Goal: Information Seeking & Learning: Learn about a topic

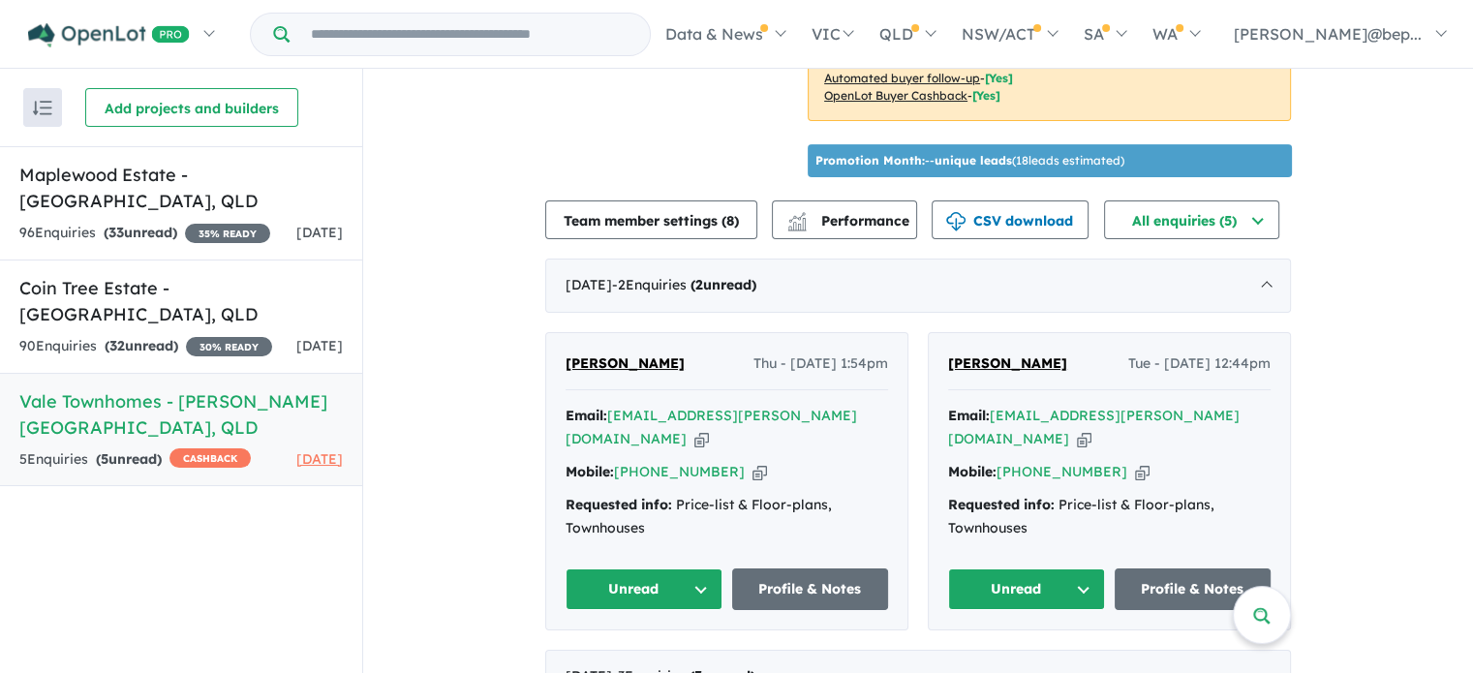
scroll to position [602, 0]
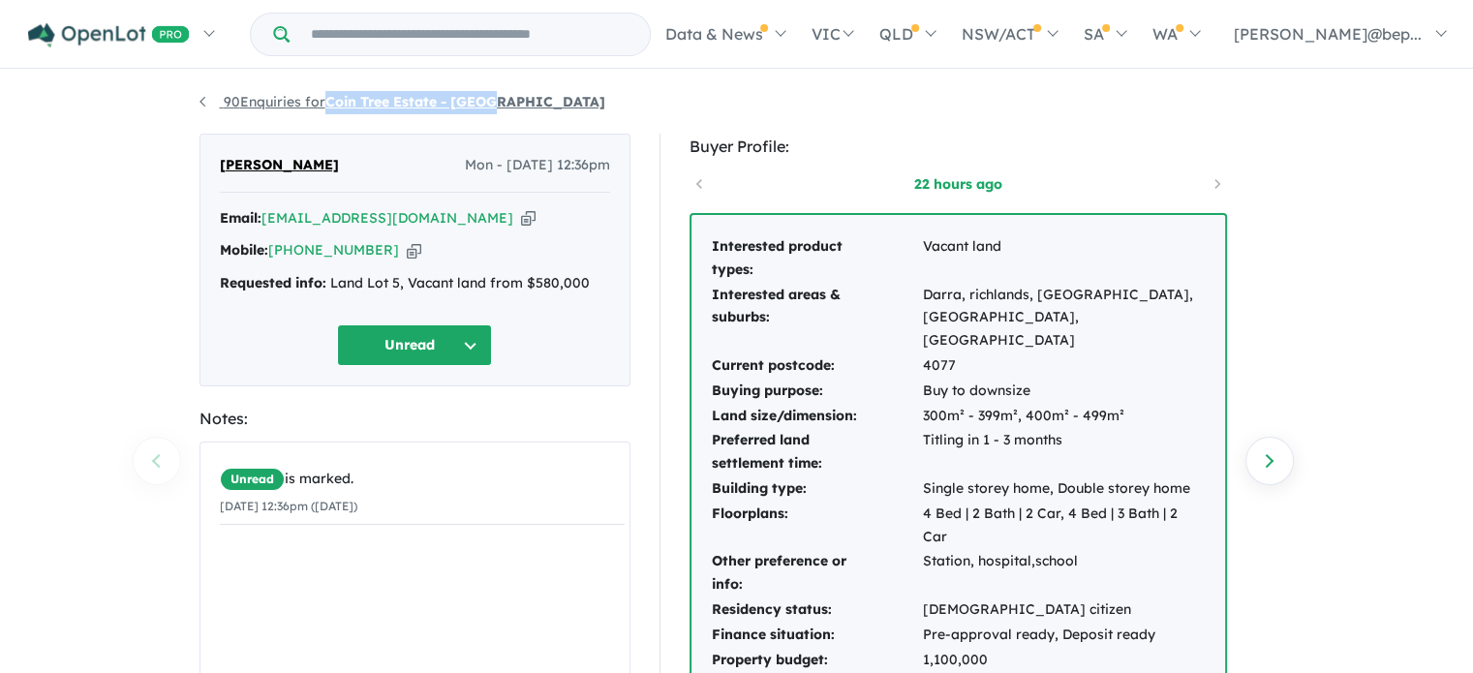
drag, startPoint x: 517, startPoint y: 108, endPoint x: 329, endPoint y: 104, distance: 187.9
click at [329, 104] on ul "90 Enquiries for Coin Tree Estate - Inala" at bounding box center [737, 102] width 1075 height 23
copy strong "Coin Tree Estate - Inala"
click at [521, 218] on icon "button" at bounding box center [528, 218] width 15 height 20
copy strong "Coin Tree Estate - Inala"
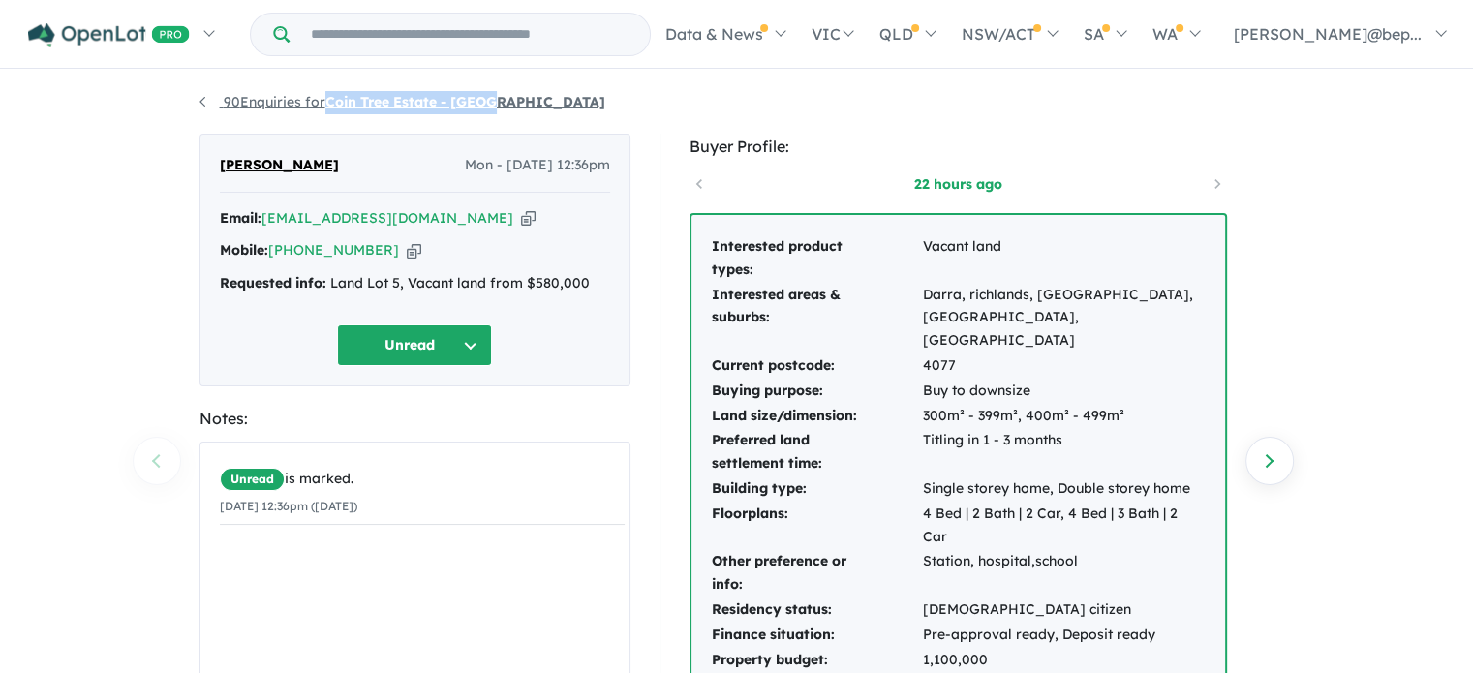
drag, startPoint x: 523, startPoint y: 99, endPoint x: 333, endPoint y: 103, distance: 189.9
click at [333, 103] on ul "90 Enquiries for Coin Tree Estate - Inala" at bounding box center [737, 102] width 1075 height 23
copy strong "Coin Tree Estate - Inala"
click at [267, 272] on div "Requested info: Land Lot 5, Vacant land from $580,000" at bounding box center [415, 283] width 390 height 23
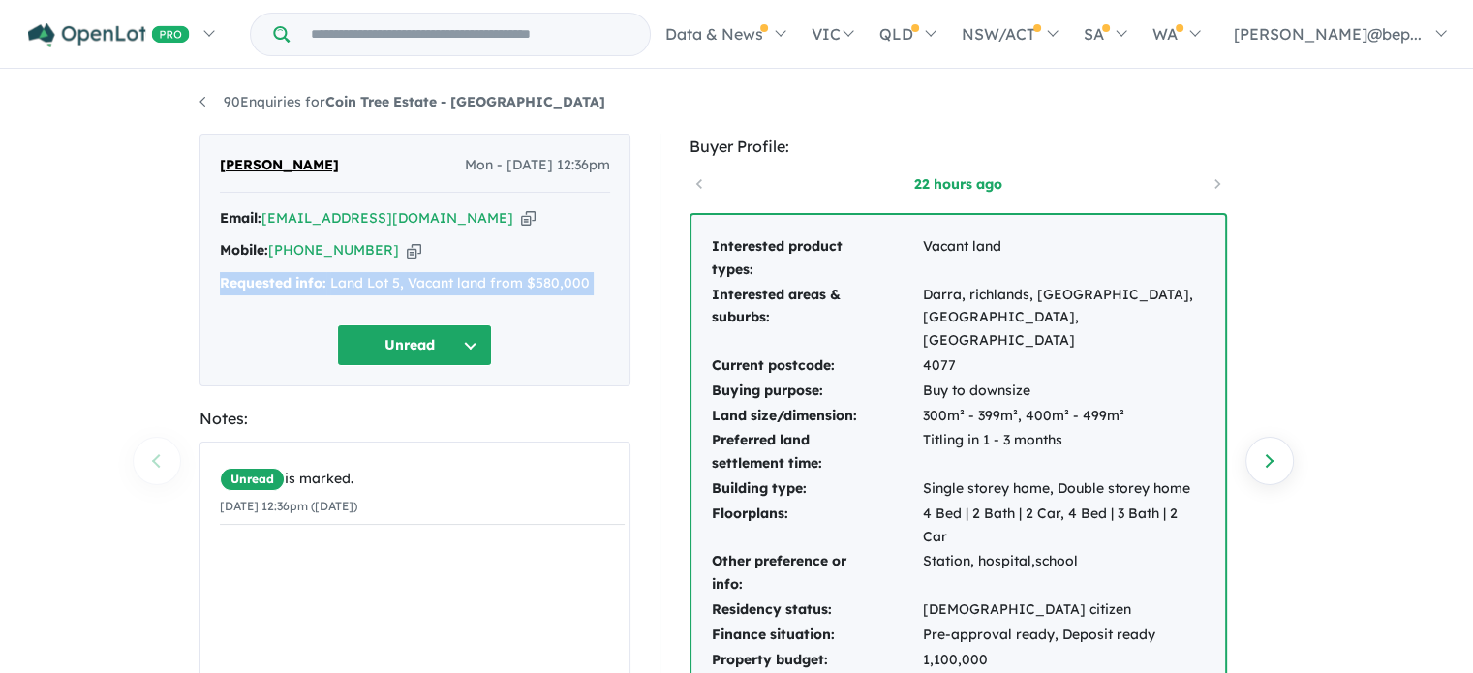
click at [267, 272] on div "Requested info: Land Lot 5, Vacant land from $580,000" at bounding box center [415, 283] width 390 height 23
copy div "Requested info: Land Lot 5, Vacant land from $580,000 Unread"
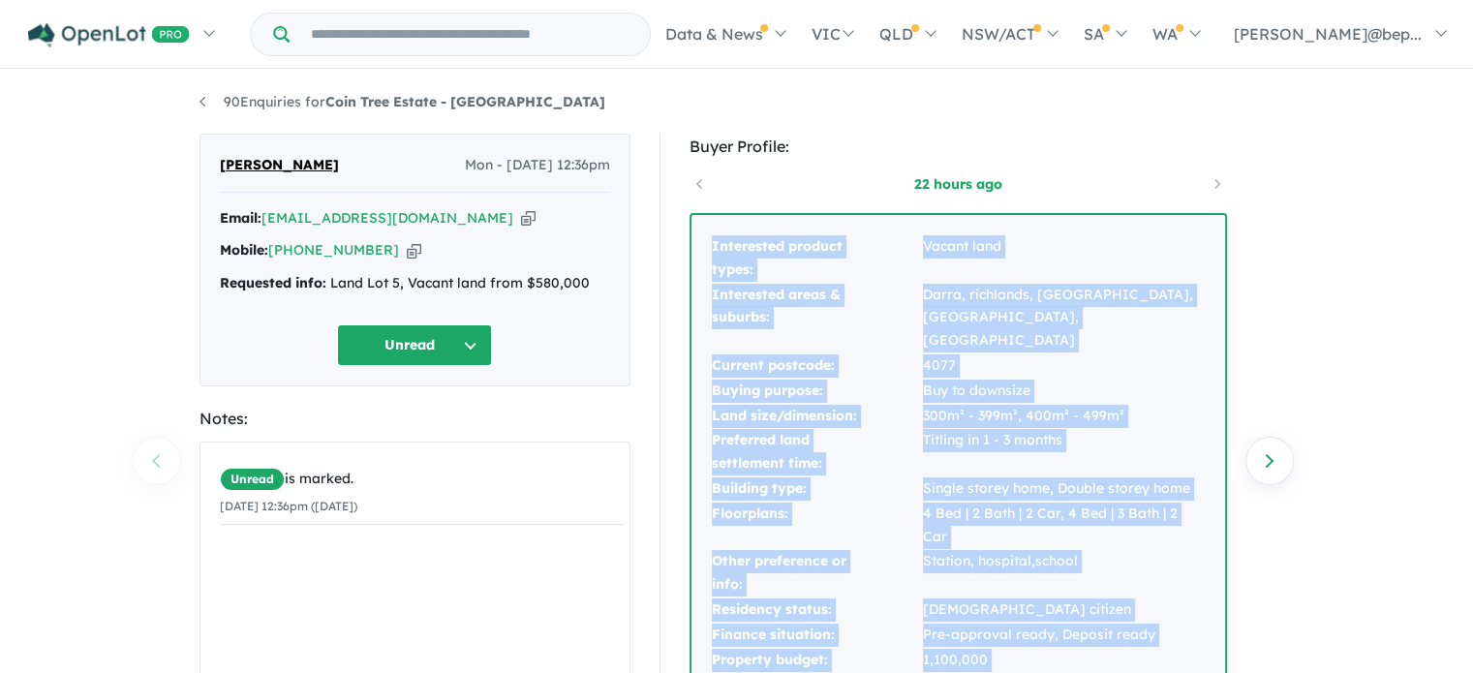
drag, startPoint x: 709, startPoint y: 247, endPoint x: 1017, endPoint y: 627, distance: 488.9
click at [1017, 627] on div "Interested product types: Vacant land Interested areas & suburbs: Darra, richla…" at bounding box center [959, 484] width 534 height 538
copy tbody "Interested product types: Vacant land Interested areas & suburbs: Darra, richla…"
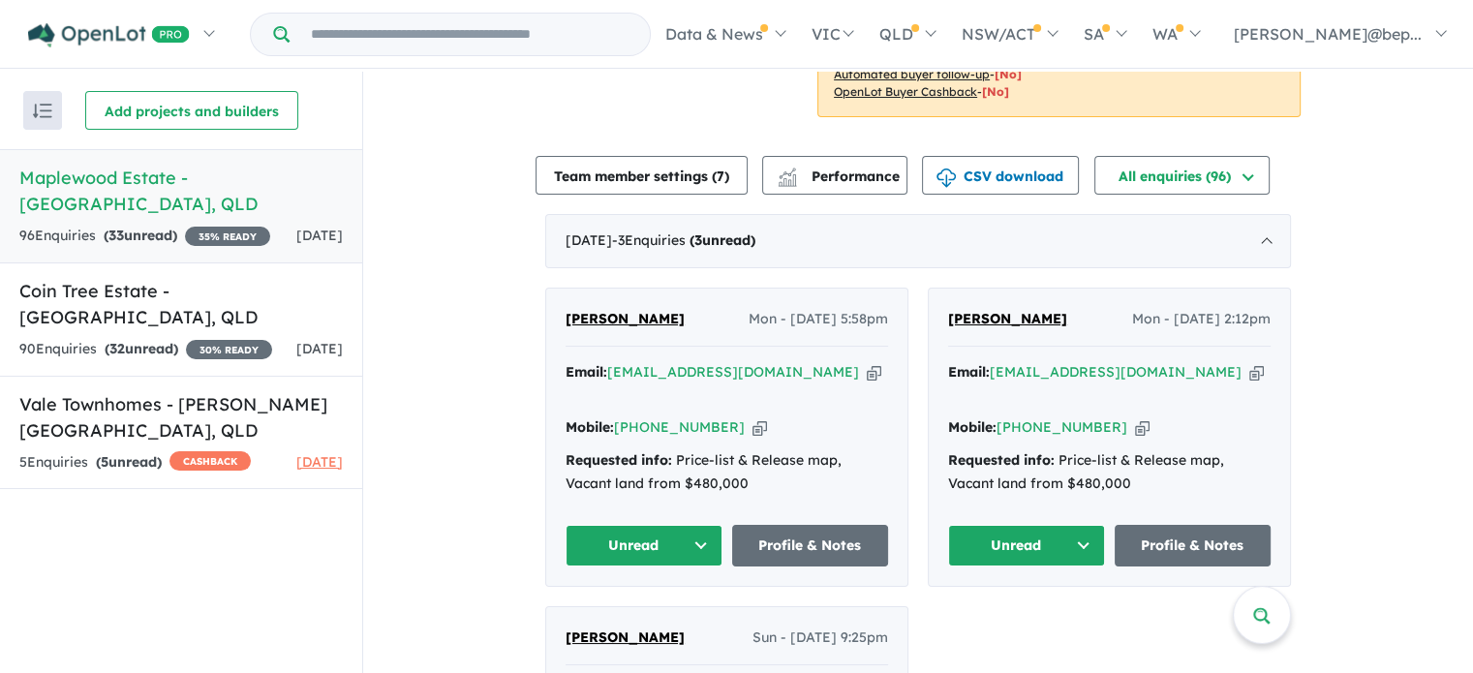
scroll to position [434, 0]
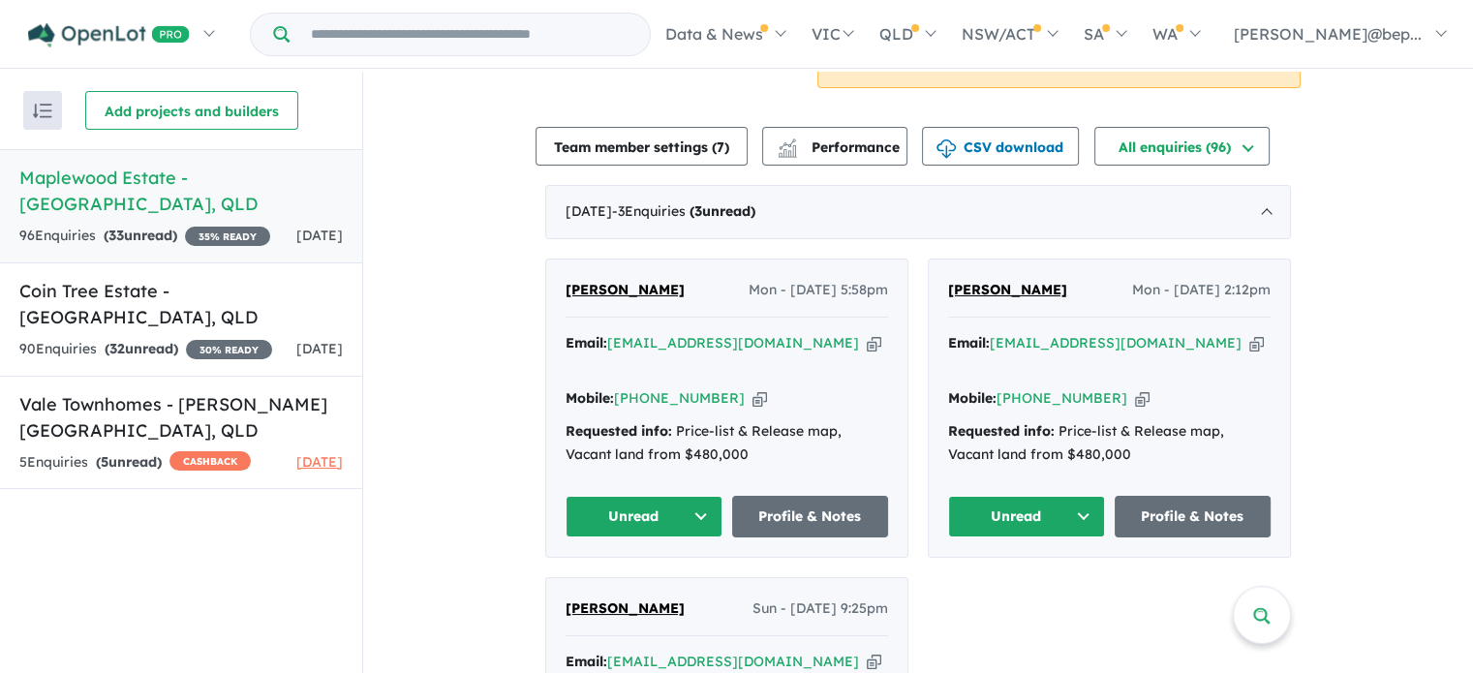
click at [867, 336] on icon "button" at bounding box center [874, 343] width 15 height 20
click at [795, 496] on link "Profile & Notes" at bounding box center [810, 517] width 157 height 42
click at [1181, 496] on link "Profile & Notes" at bounding box center [1193, 517] width 157 height 42
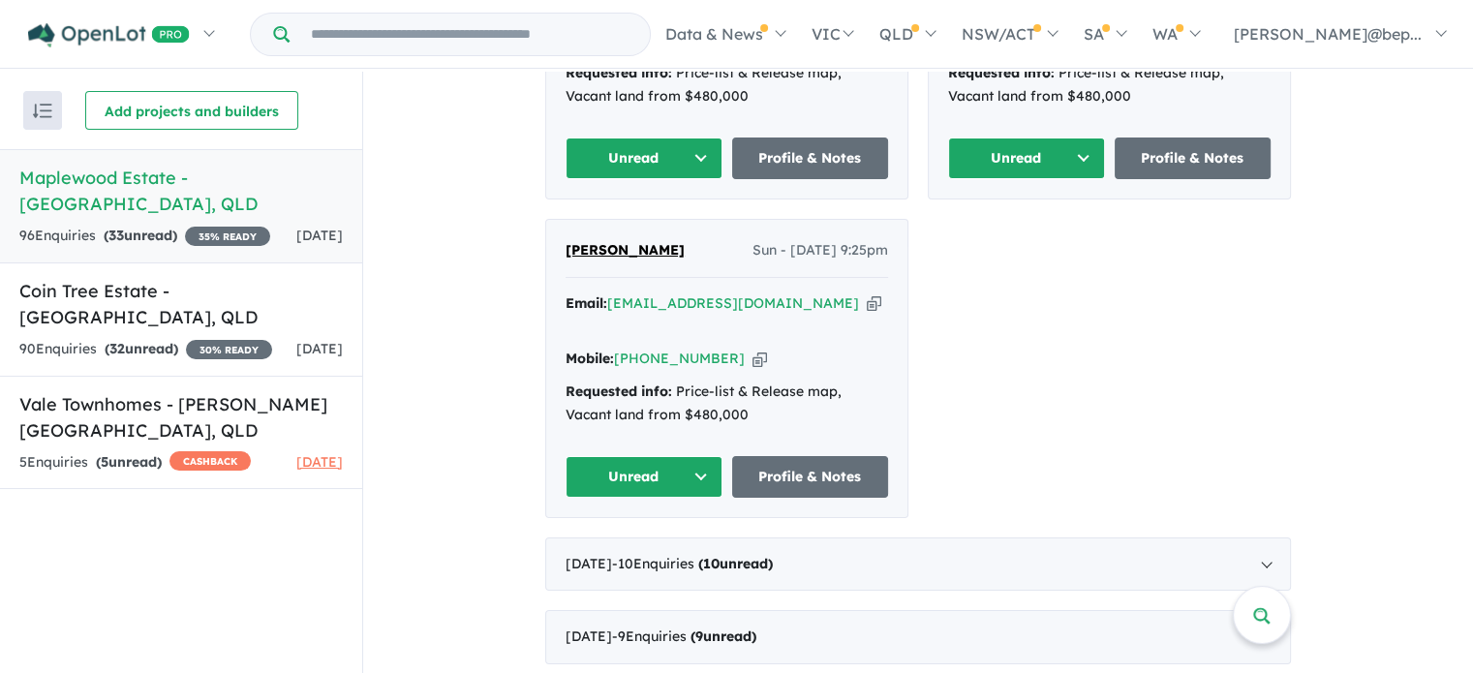
scroll to position [843, 0]
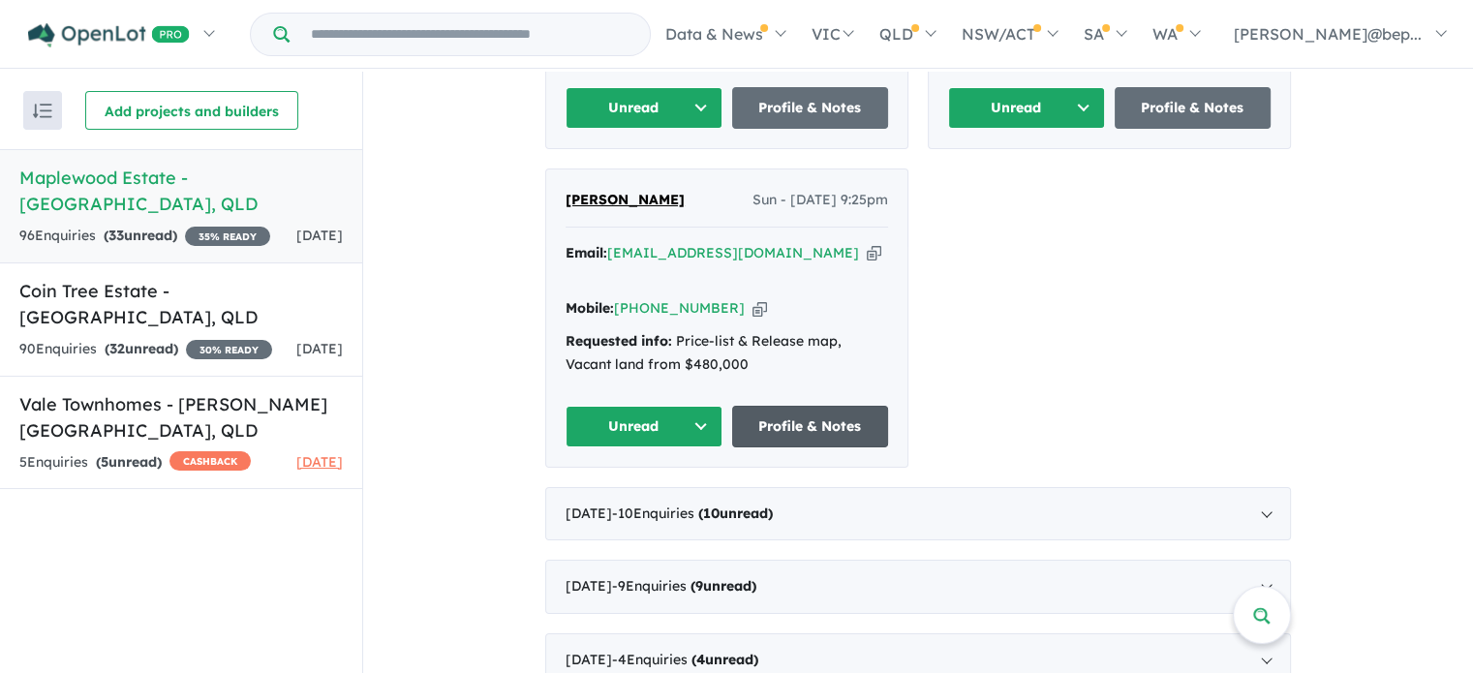
click at [818, 406] on link "Profile & Notes" at bounding box center [810, 427] width 157 height 42
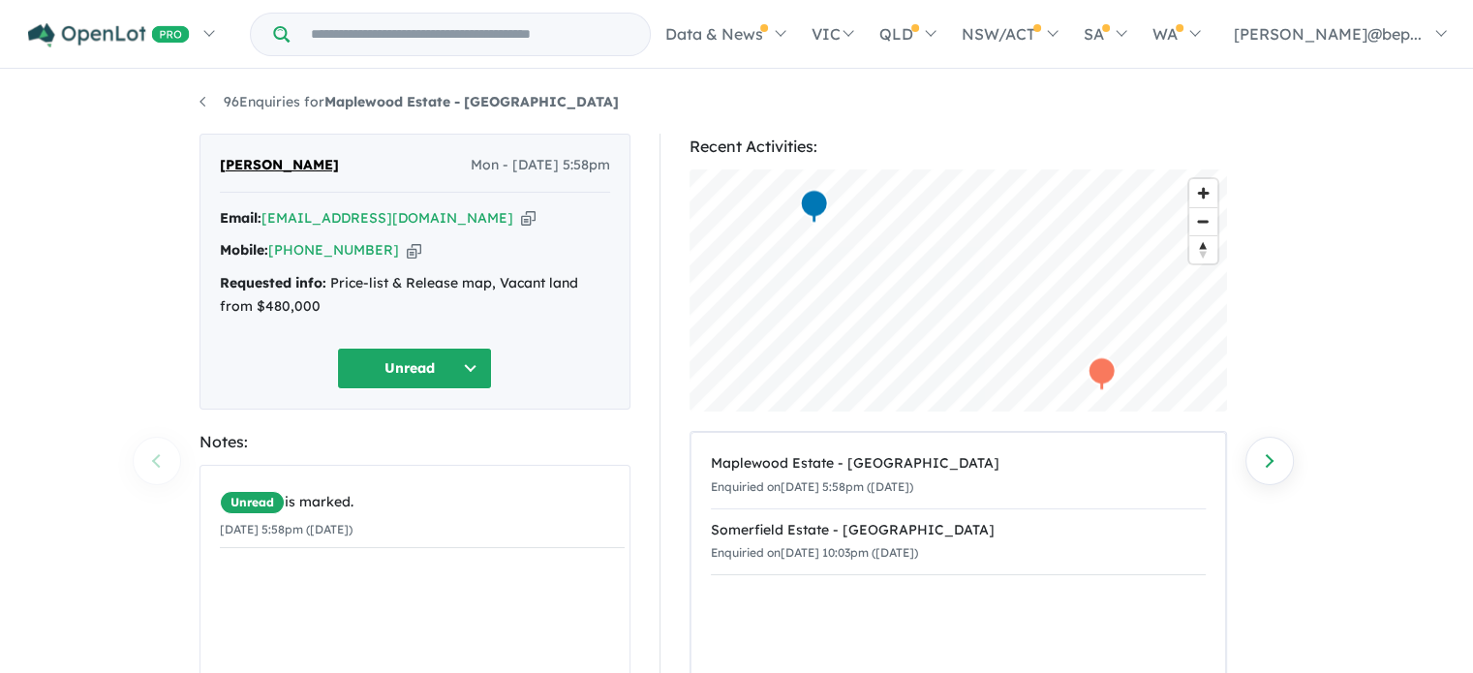
click at [521, 221] on icon "button" at bounding box center [528, 218] width 15 height 20
drag, startPoint x: 527, startPoint y: 102, endPoint x: 333, endPoint y: 110, distance: 193.9
click at [333, 110] on ul "96 Enquiries for Maplewood Estate - Wacol" at bounding box center [737, 102] width 1075 height 23
copy strong "Maplewood Estate - Wacol"
click at [260, 297] on div "Requested info: Price-list & Release map, Vacant land from $480,000" at bounding box center [415, 295] width 390 height 46
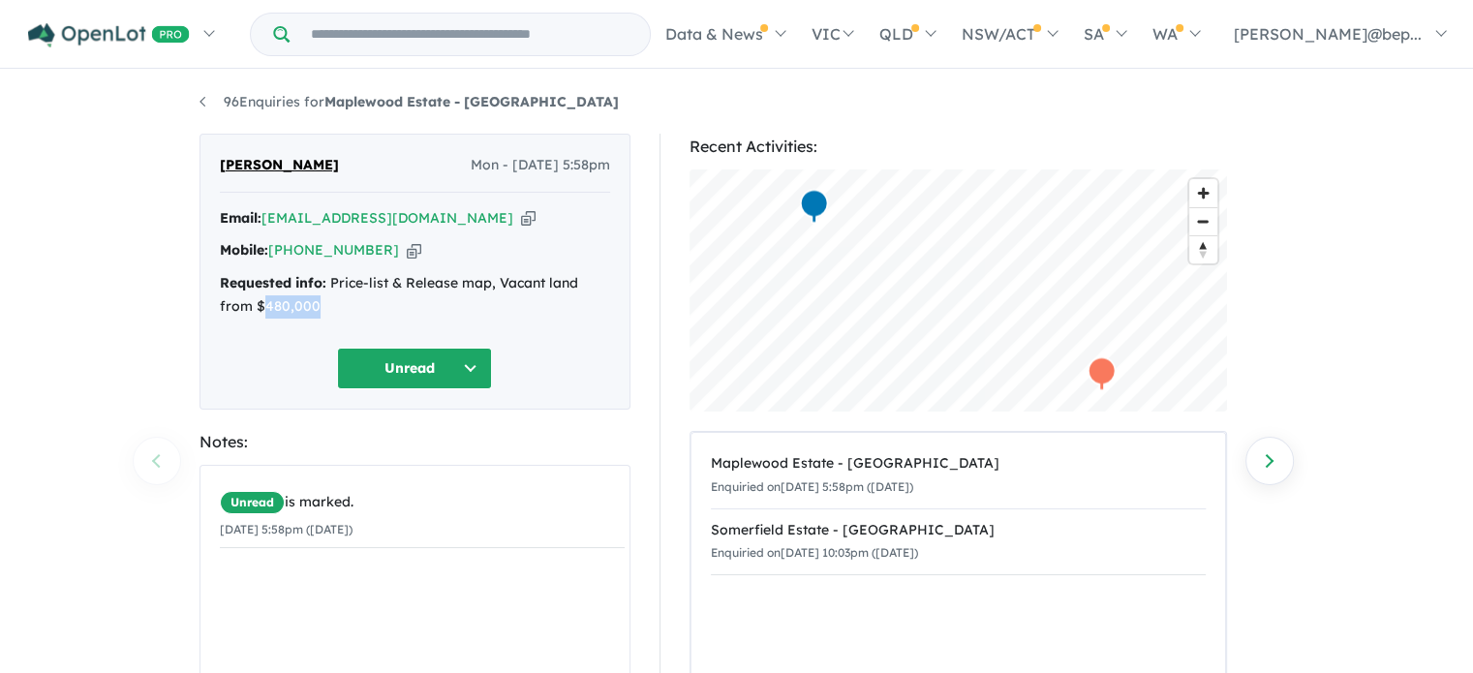
click at [260, 297] on div "Requested info: Price-list & Release map, Vacant land from $480,000" at bounding box center [415, 295] width 390 height 46
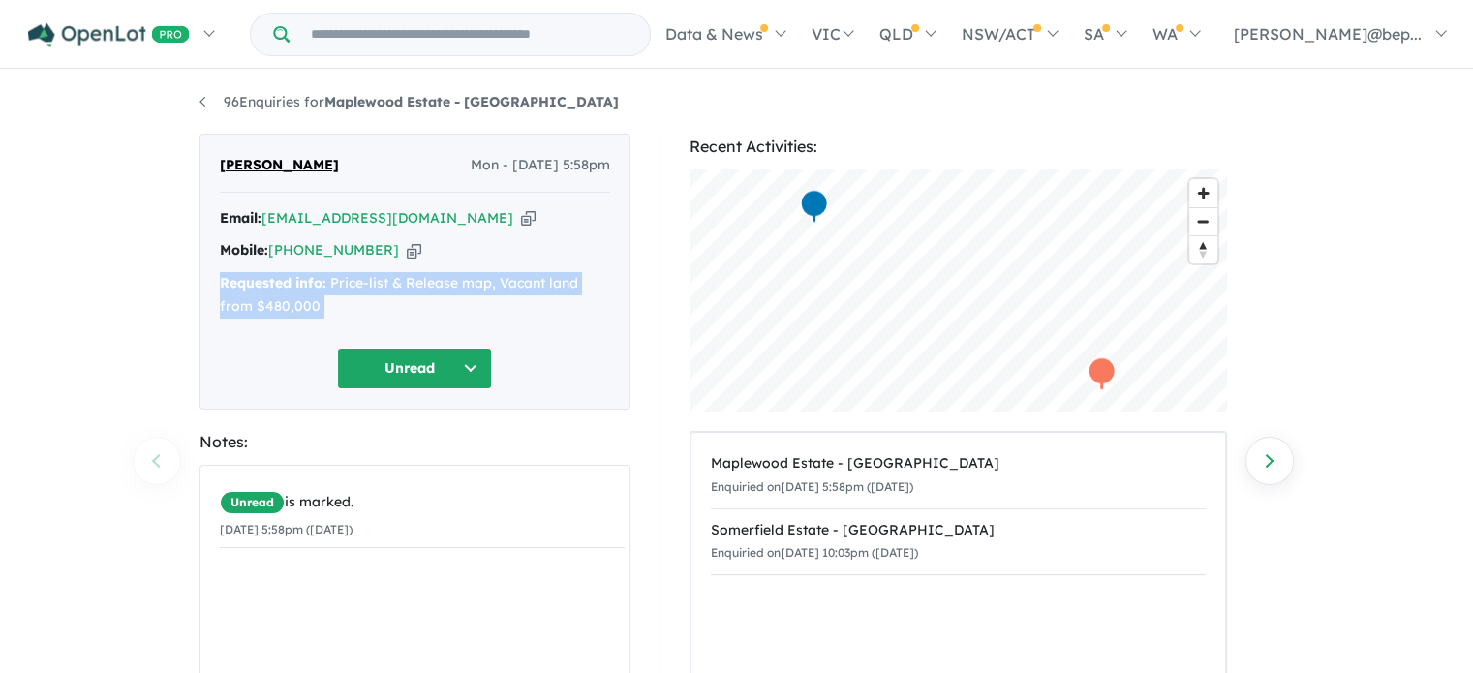
click at [260, 297] on div "Requested info: Price-list & Release map, Vacant land from $480,000" at bounding box center [415, 295] width 390 height 46
copy div "Requested info: Price-list & Release map, Vacant land from $480,000 Unread"
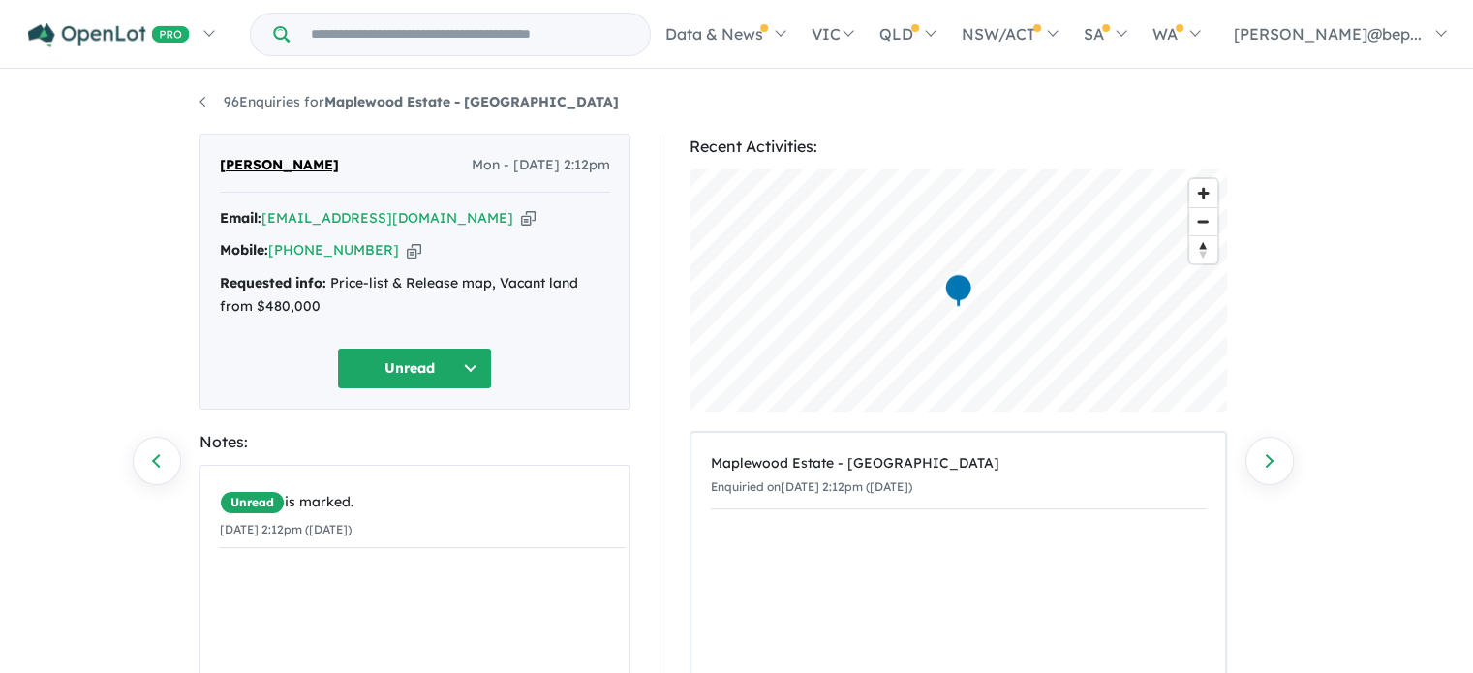
click at [521, 212] on icon "button" at bounding box center [528, 218] width 15 height 20
drag, startPoint x: 526, startPoint y: 106, endPoint x: 332, endPoint y: 99, distance: 193.8
click at [332, 99] on ul "96 Enquiries for Maplewood Estate - [GEOGRAPHIC_DATA]" at bounding box center [737, 102] width 1075 height 23
copy strong "Maplewood Estate - [GEOGRAPHIC_DATA]"
click at [391, 292] on div "Requested info: Price-list & Release map, Vacant land from $480,000" at bounding box center [415, 295] width 390 height 46
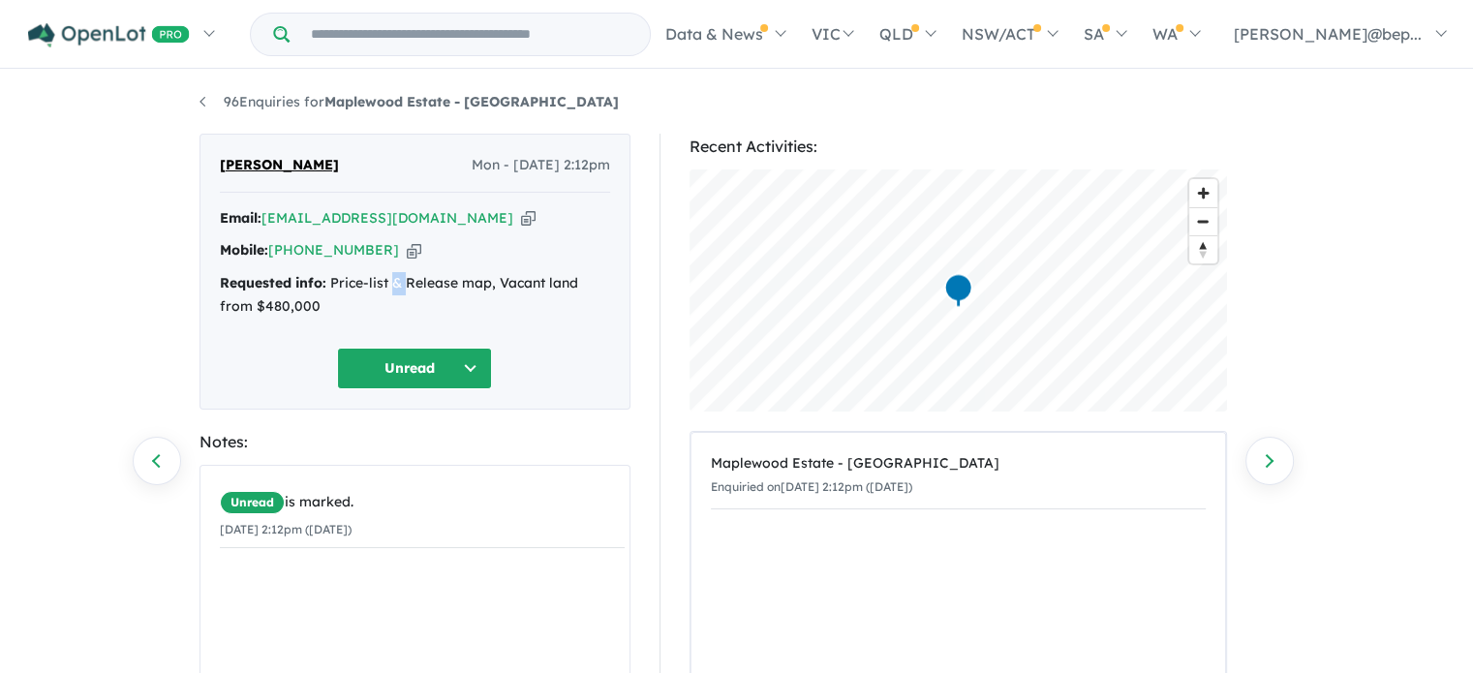
click at [391, 292] on div "Requested info: Price-list & Release map, Vacant land from $480,000" at bounding box center [415, 295] width 390 height 46
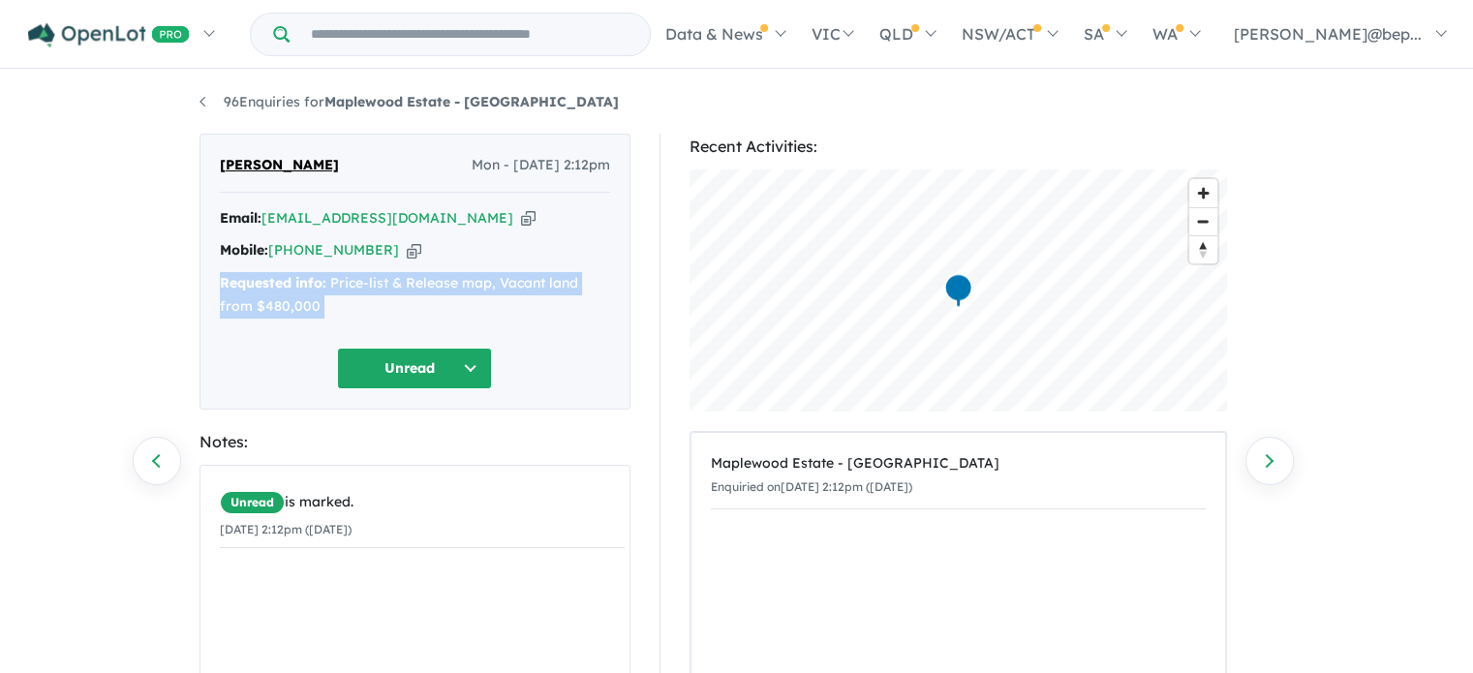
click at [391, 292] on div "Requested info: Price-list & Release map, Vacant land from $480,000" at bounding box center [415, 295] width 390 height 46
copy div "Requested info: Price-list & Release map, Vacant land from $480,000 Unread"
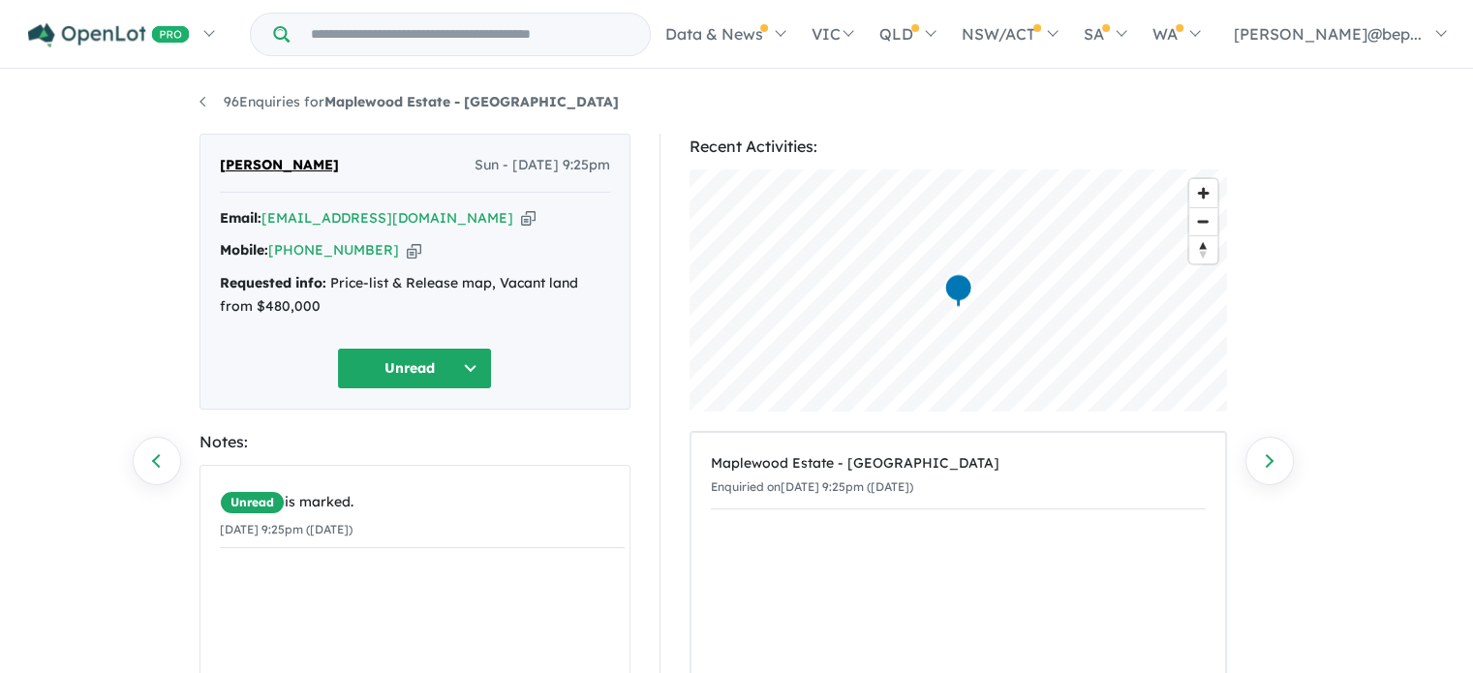
click at [521, 216] on icon "button" at bounding box center [528, 218] width 15 height 20
